Goal: Task Accomplishment & Management: Manage account settings

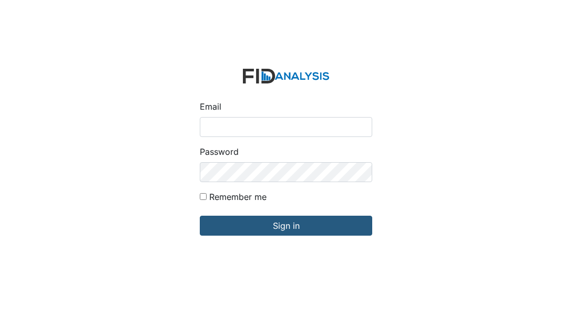
click at [235, 44] on div "Email Password Remember me Sign in" at bounding box center [286, 158] width 572 height 317
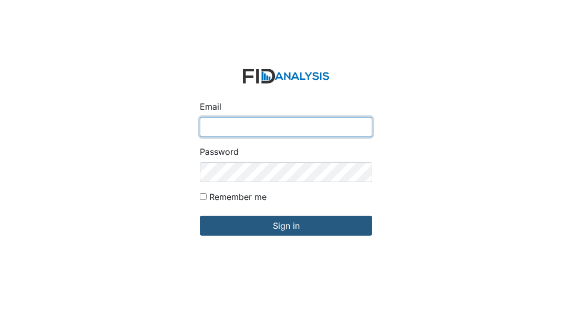
click at [218, 128] on input "Email" at bounding box center [286, 127] width 172 height 20
type input "[EMAIL_ADDRESS][DOMAIN_NAME]"
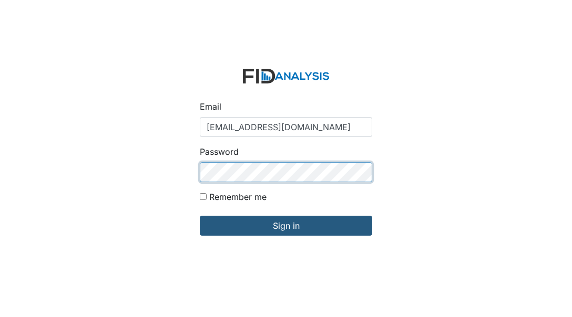
click at [200, 216] on input "Sign in" at bounding box center [286, 226] width 172 height 20
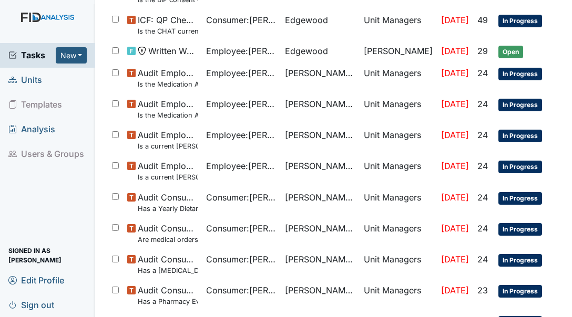
scroll to position [186, 0]
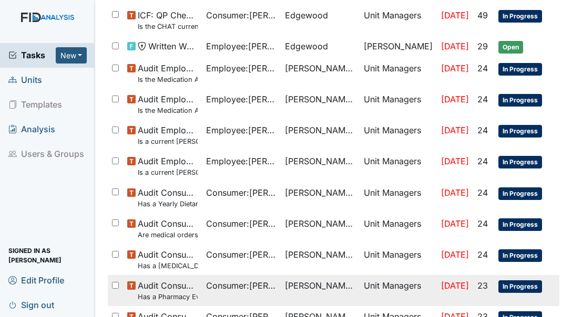
click at [180, 280] on span "Audit Consumers Charts Has a Pharmacy Evaluation been completed quarterly?" at bounding box center [168, 291] width 60 height 23
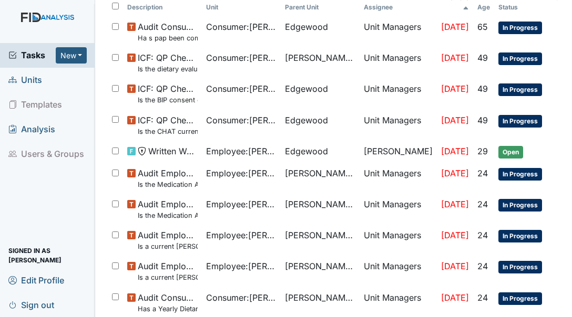
scroll to position [73, 0]
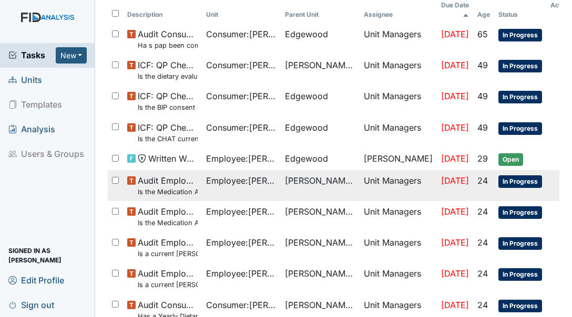
drag, startPoint x: 165, startPoint y: 153, endPoint x: 242, endPoint y: 163, distance: 77.9
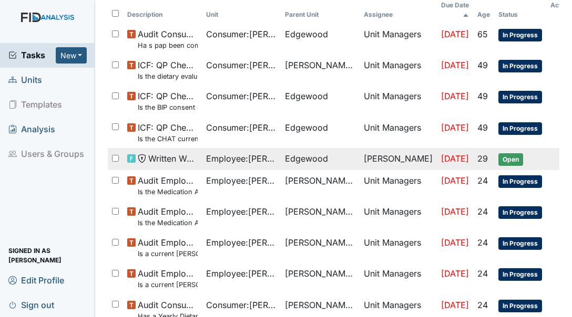
drag, startPoint x: 242, startPoint y: 163, endPoint x: 217, endPoint y: 154, distance: 26.8
drag, startPoint x: 217, startPoint y: 154, endPoint x: 197, endPoint y: 149, distance: 20.7
click at [197, 152] on span "Written Warning" at bounding box center [172, 158] width 49 height 13
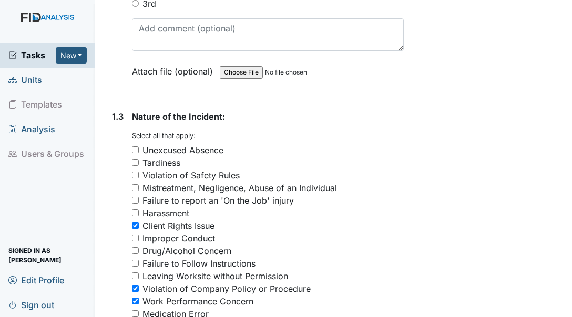
scroll to position [356, 0]
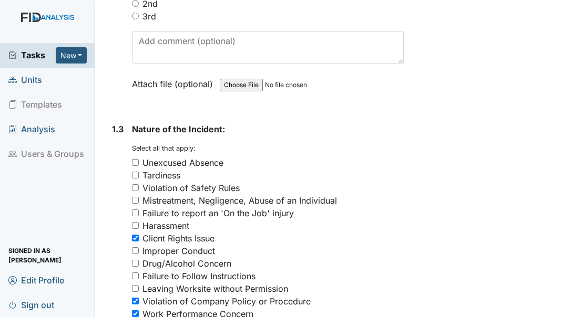
click at [29, 80] on span "Units" at bounding box center [25, 80] width 34 height 16
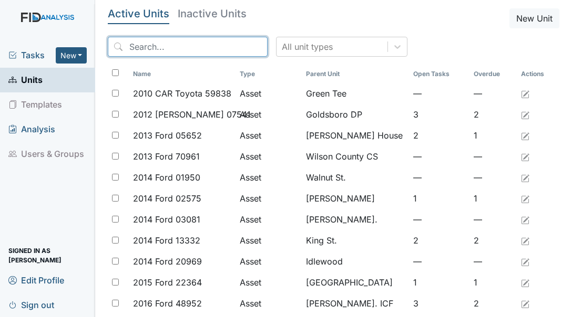
click at [137, 48] on input "search" at bounding box center [188, 47] width 160 height 20
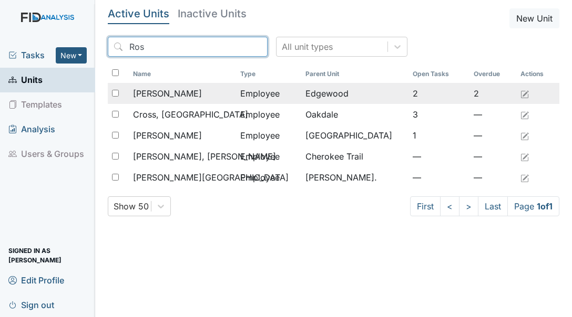
type input "Ros"
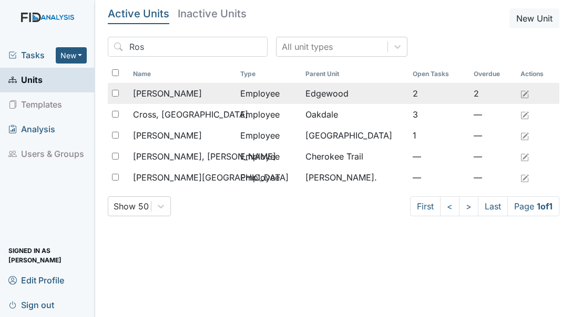
click at [159, 95] on span "[PERSON_NAME]" at bounding box center [167, 93] width 69 height 13
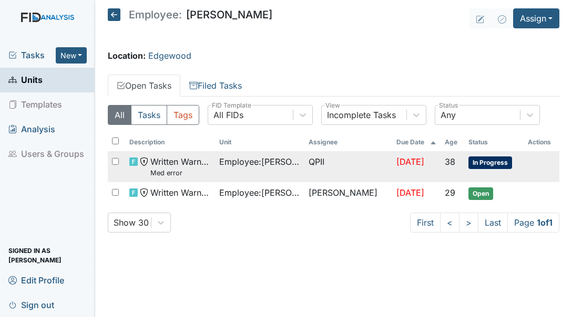
click at [261, 167] on span "Employee : Clark, Rosiland" at bounding box center [259, 162] width 81 height 13
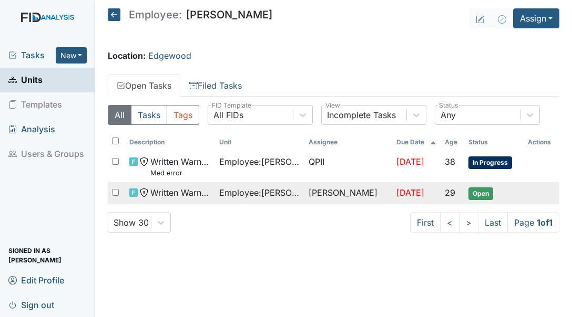
click at [165, 194] on span "Written Warning" at bounding box center [180, 193] width 60 height 13
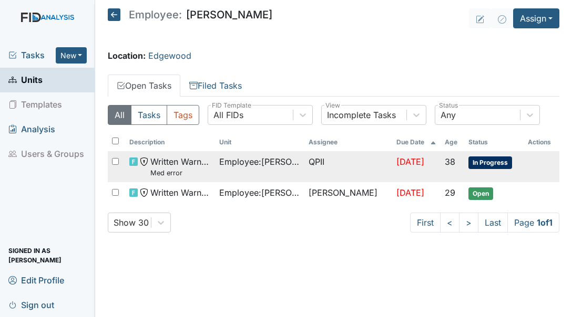
click at [197, 175] on small "Med error" at bounding box center [180, 173] width 60 height 10
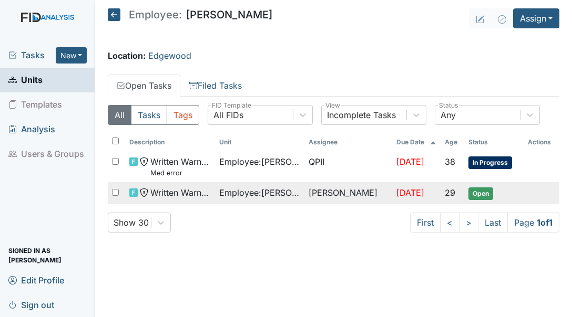
click at [175, 194] on span "Written Warning" at bounding box center [180, 193] width 60 height 13
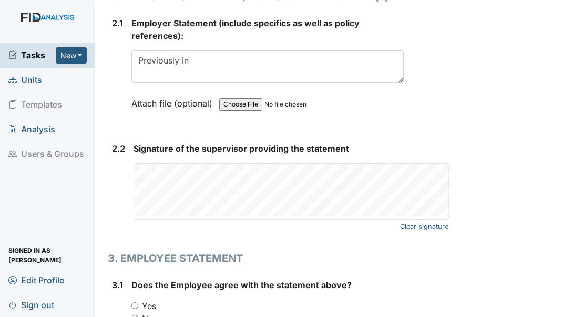
scroll to position [1521, 0]
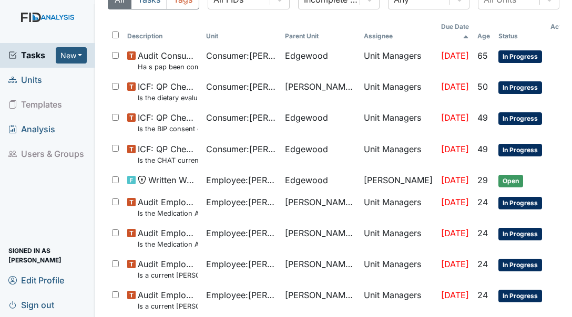
scroll to position [33, 0]
